Goal: Task Accomplishment & Management: Use online tool/utility

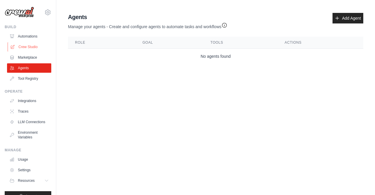
click at [26, 46] on link "Crew Studio" at bounding box center [30, 46] width 44 height 9
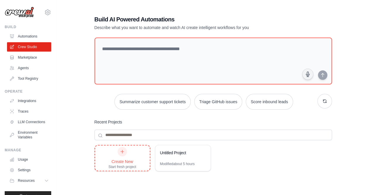
click at [122, 153] on icon at bounding box center [122, 151] width 5 height 5
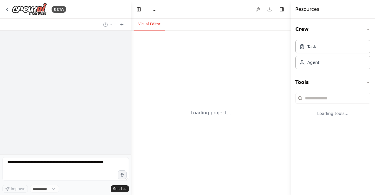
select select "****"
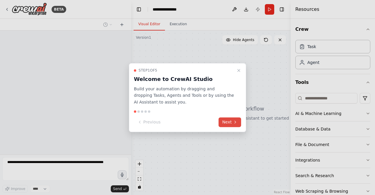
click at [226, 119] on button "Next" at bounding box center [229, 122] width 23 height 10
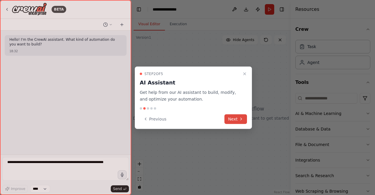
click at [233, 118] on button "Next" at bounding box center [235, 119] width 23 height 10
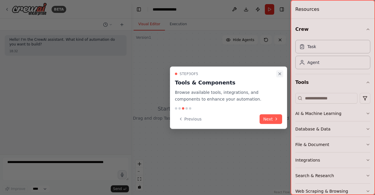
click at [281, 72] on icon "Close walkthrough" at bounding box center [279, 73] width 5 height 5
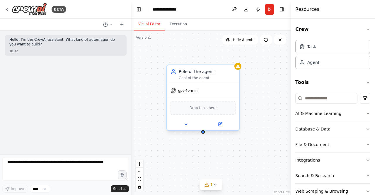
click at [190, 91] on span "gpt-4o-mini" at bounding box center [188, 90] width 20 height 5
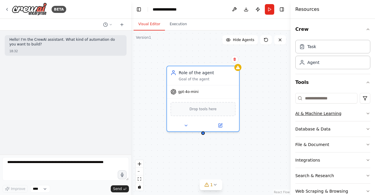
scroll to position [12, 0]
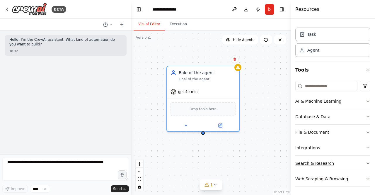
click at [364, 159] on button "Search & Research" at bounding box center [332, 162] width 75 height 15
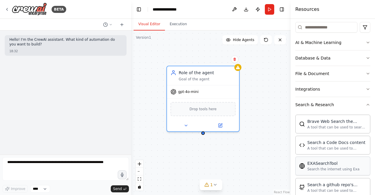
scroll to position [129, 0]
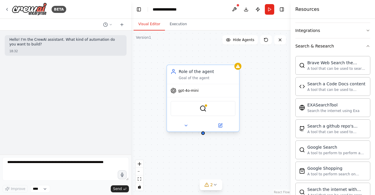
click at [187, 92] on span "gpt-4o-mini" at bounding box center [188, 90] width 20 height 5
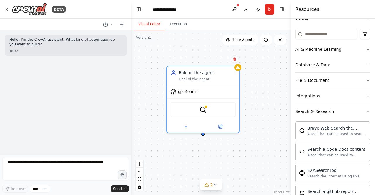
scroll to position [0, 0]
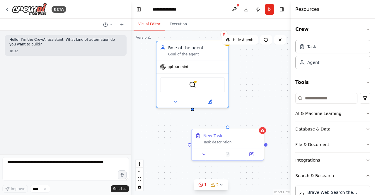
drag, startPoint x: 204, startPoint y: 136, endPoint x: 194, endPoint y: 112, distance: 27.0
click at [194, 112] on div "Role of the agent Goal of the agent gpt-4o-mini BraveSearchTool New Task Task d…" at bounding box center [210, 112] width 159 height 164
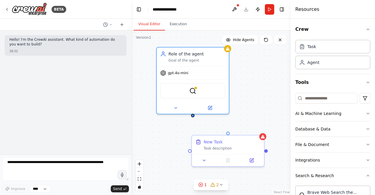
drag, startPoint x: 194, startPoint y: 114, endPoint x: 194, endPoint y: 120, distance: 6.2
click at [194, 120] on div "Role of the agent Goal of the agent gpt-4o-mini BraveSearchTool New Task Task d…" at bounding box center [210, 112] width 159 height 164
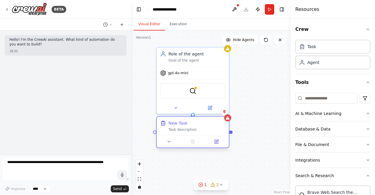
drag, startPoint x: 229, startPoint y: 134, endPoint x: 193, endPoint y: 118, distance: 39.6
click at [193, 118] on div "New Task Task description" at bounding box center [193, 126] width 72 height 19
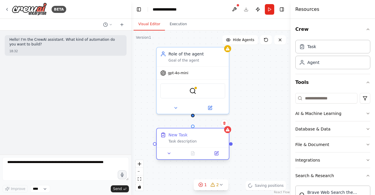
drag, startPoint x: 199, startPoint y: 128, endPoint x: 201, endPoint y: 141, distance: 13.5
click at [201, 141] on div "Task description" at bounding box center [196, 141] width 57 height 5
click at [196, 142] on div "Task description" at bounding box center [196, 141] width 57 height 5
click at [176, 137] on div "New Task" at bounding box center [177, 135] width 19 height 6
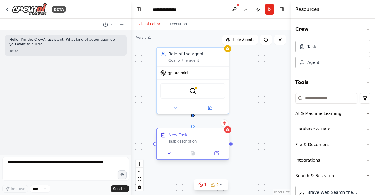
click at [186, 144] on div "New Task Task description" at bounding box center [193, 137] width 72 height 19
click at [215, 152] on icon at bounding box center [217, 153] width 4 height 4
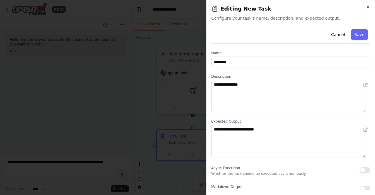
click at [364, 6] on h2 "Editing New Task" at bounding box center [290, 9] width 159 height 8
click at [367, 6] on icon "button" at bounding box center [368, 7] width 2 height 2
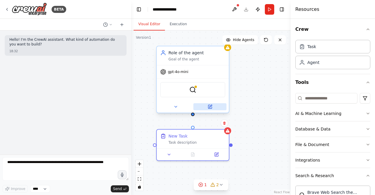
click at [212, 107] on button at bounding box center [209, 106] width 33 height 7
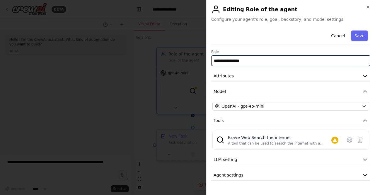
click at [252, 63] on input "**********" at bounding box center [290, 60] width 159 height 11
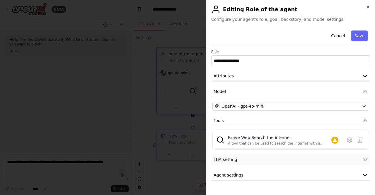
click at [363, 157] on icon "button" at bounding box center [365, 159] width 6 height 6
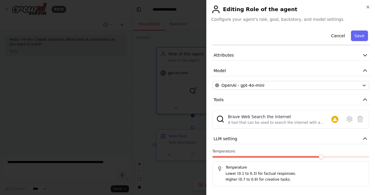
scroll to position [36, 0]
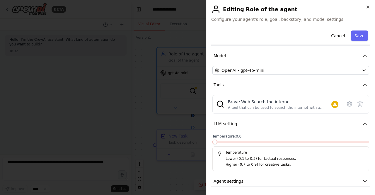
click at [212, 141] on span at bounding box center [214, 141] width 5 height 5
click at [362, 180] on icon "button" at bounding box center [365, 181] width 6 height 6
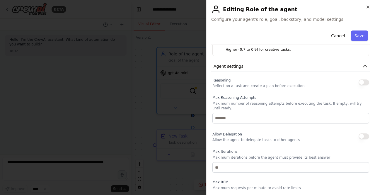
scroll to position [153, 0]
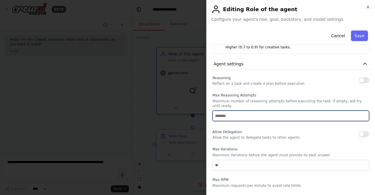
click at [254, 110] on input "number" at bounding box center [290, 115] width 157 height 11
type input "*"
click at [361, 110] on input "*" at bounding box center [290, 115] width 157 height 11
click at [358, 112] on input "*" at bounding box center [290, 115] width 157 height 11
click at [360, 112] on input "*" at bounding box center [290, 115] width 157 height 11
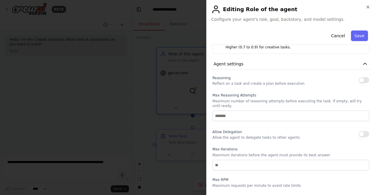
click at [319, 120] on div "Reasoning Reflect on a task and create a plan before execution Max Reasoning At…" at bounding box center [290, 152] width 157 height 157
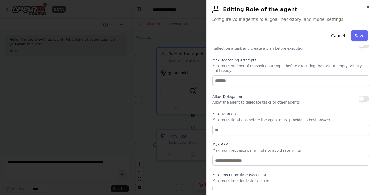
scroll to position [0, 0]
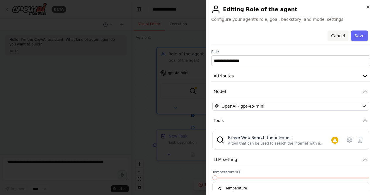
click at [335, 37] on button "Cancel" at bounding box center [337, 35] width 21 height 11
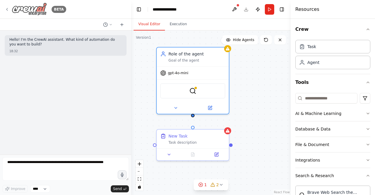
click at [6, 9] on icon at bounding box center [6, 9] width 1 height 2
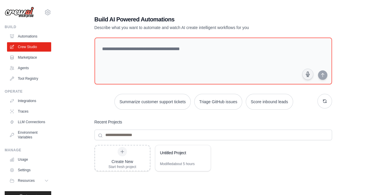
click at [81, 133] on div "Build AI Powered Automations Describe what you want to automate and watch AI cr…" at bounding box center [213, 127] width 295 height 242
click at [203, 152] on icon at bounding box center [203, 153] width 4 height 4
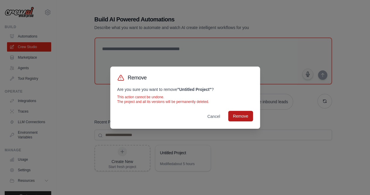
click at [238, 118] on button "Remove" at bounding box center [240, 116] width 25 height 11
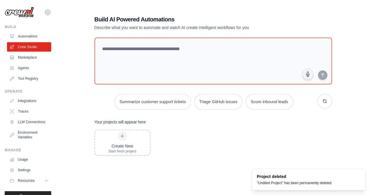
click at [227, 154] on div "Create New Start fresh project" at bounding box center [214, 176] width 238 height 94
